Goal: Task Accomplishment & Management: Use online tool/utility

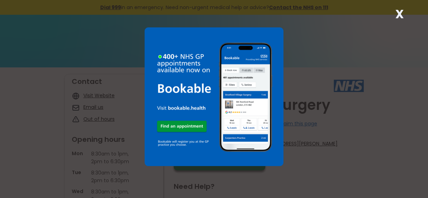
click at [391, 12] on div "X" at bounding box center [214, 99] width 428 height 198
click at [393, 11] on div "X" at bounding box center [399, 17] width 14 height 14
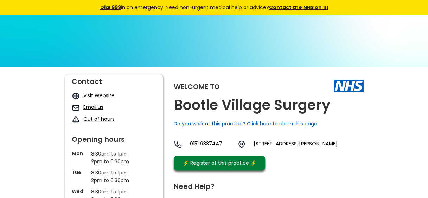
click at [326, 76] on div "Welcome to" at bounding box center [269, 85] width 190 height 23
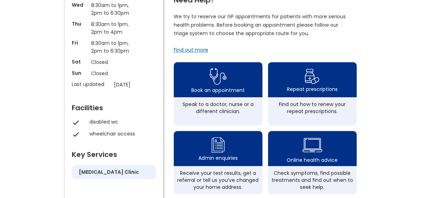
scroll to position [189, 0]
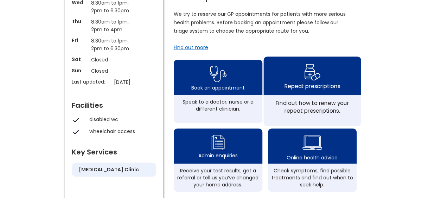
click at [317, 79] on img at bounding box center [312, 72] width 17 height 20
click at [325, 86] on div "Repeat prescriptions" at bounding box center [311, 76] width 97 height 39
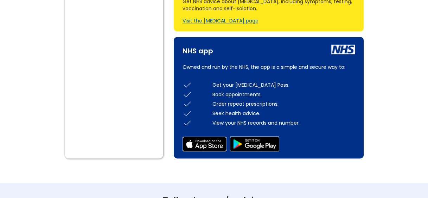
scroll to position [431, 0]
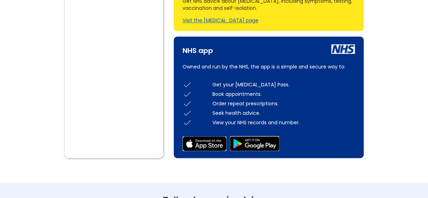
click at [274, 107] on div "Order repeat prescriptions." at bounding box center [283, 103] width 142 height 7
click at [261, 107] on div "Order repeat prescriptions." at bounding box center [283, 103] width 142 height 7
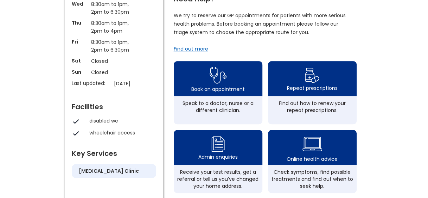
scroll to position [186, 0]
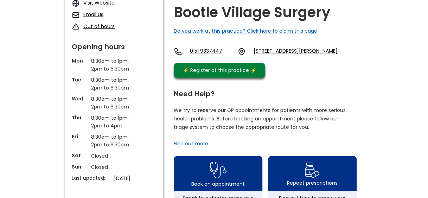
click at [288, 92] on div "Need Help?" at bounding box center [265, 92] width 183 height 11
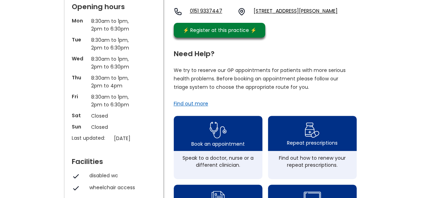
scroll to position [133, 0]
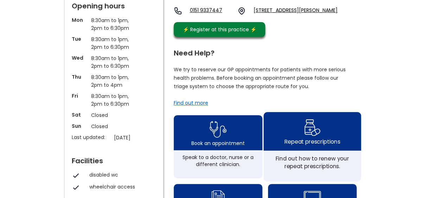
click at [301, 133] on div "Repeat prescriptions" at bounding box center [311, 131] width 97 height 39
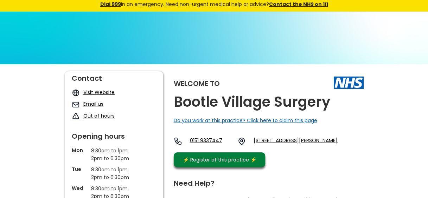
scroll to position [0, 0]
